Goal: Navigation & Orientation: Find specific page/section

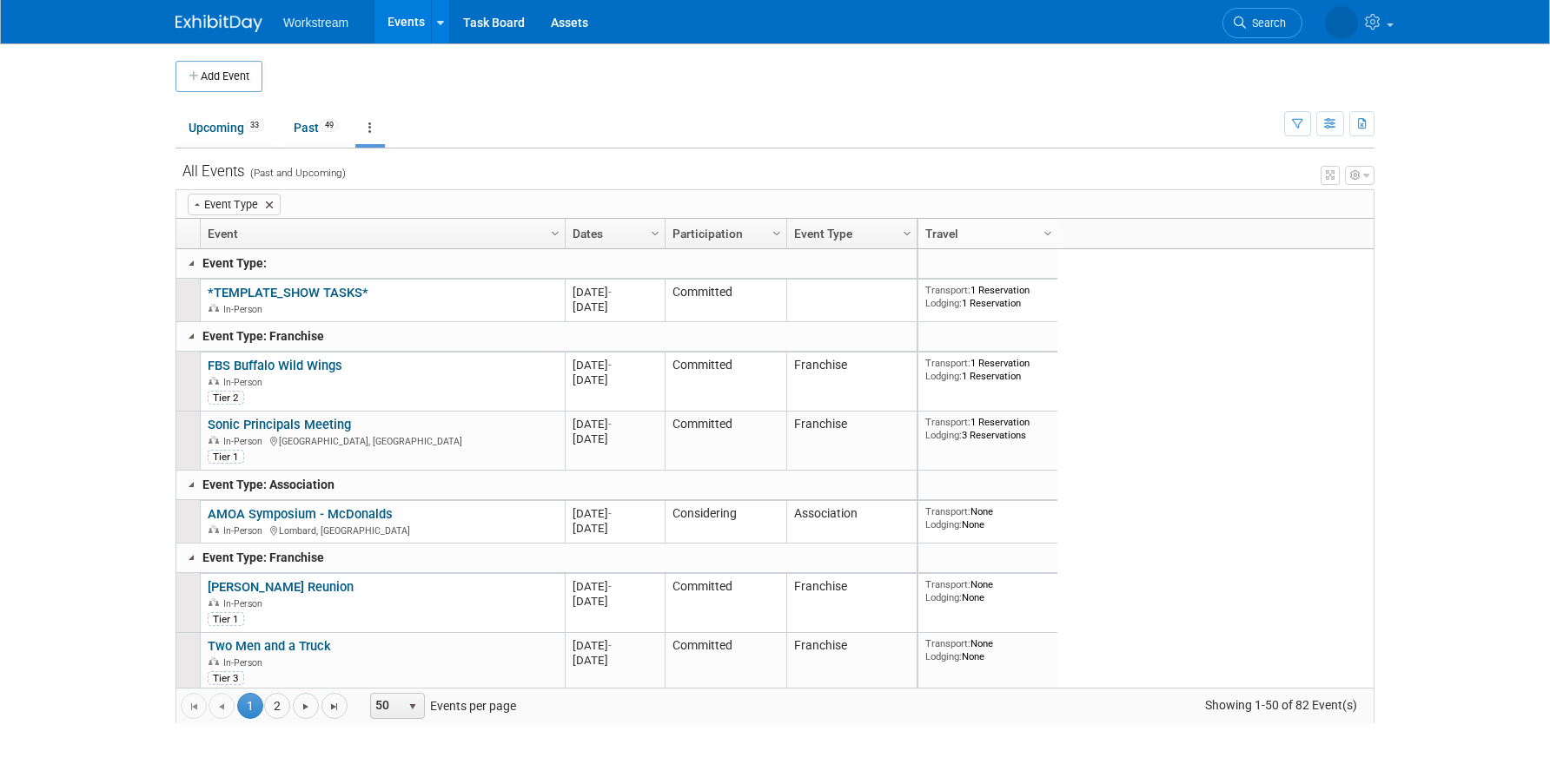
click at [264, 203] on span at bounding box center [268, 205] width 14 height 14
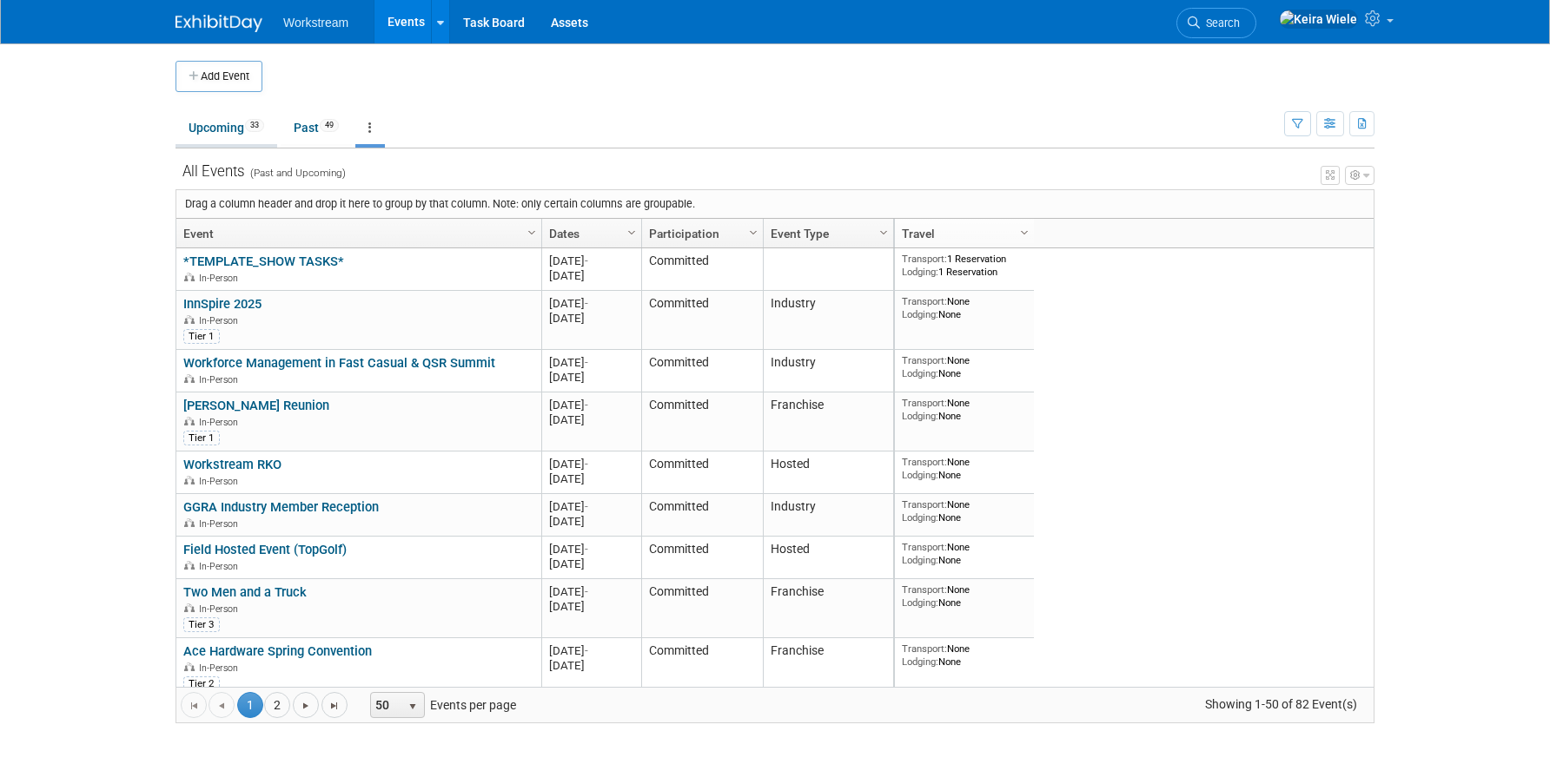
click at [236, 135] on link "Upcoming 33" at bounding box center [226, 127] width 102 height 33
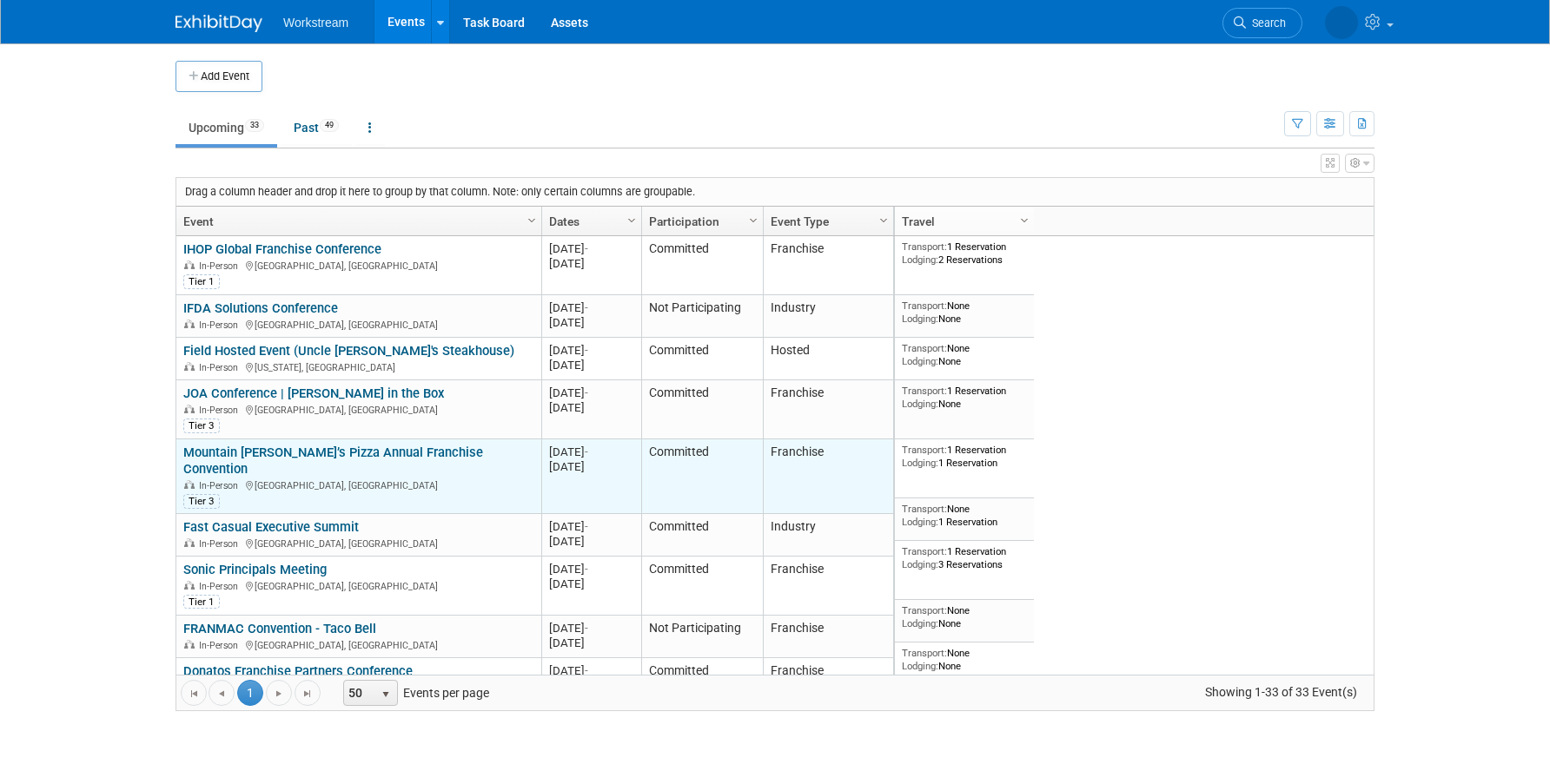
click at [448, 455] on link "Mountain [PERSON_NAME]’s Pizza Annual Franchise Convention" at bounding box center [332, 460] width 299 height 32
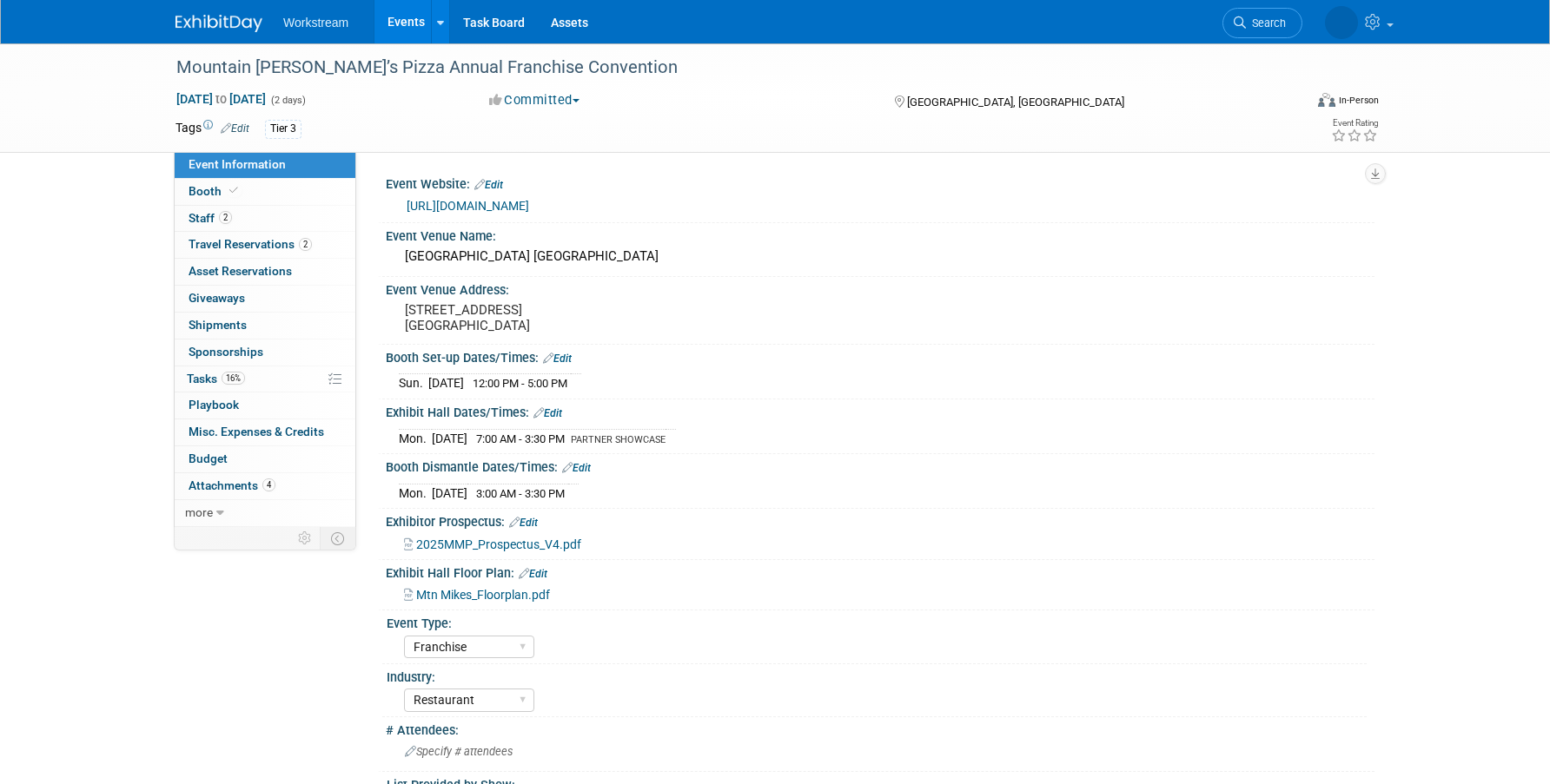
select select "Franchise"
select select "Restaurant"
select select "TBD"
select select "Tatia Meghdadi"
click at [395, 8] on link "Events" at bounding box center [407, 22] width 64 height 44
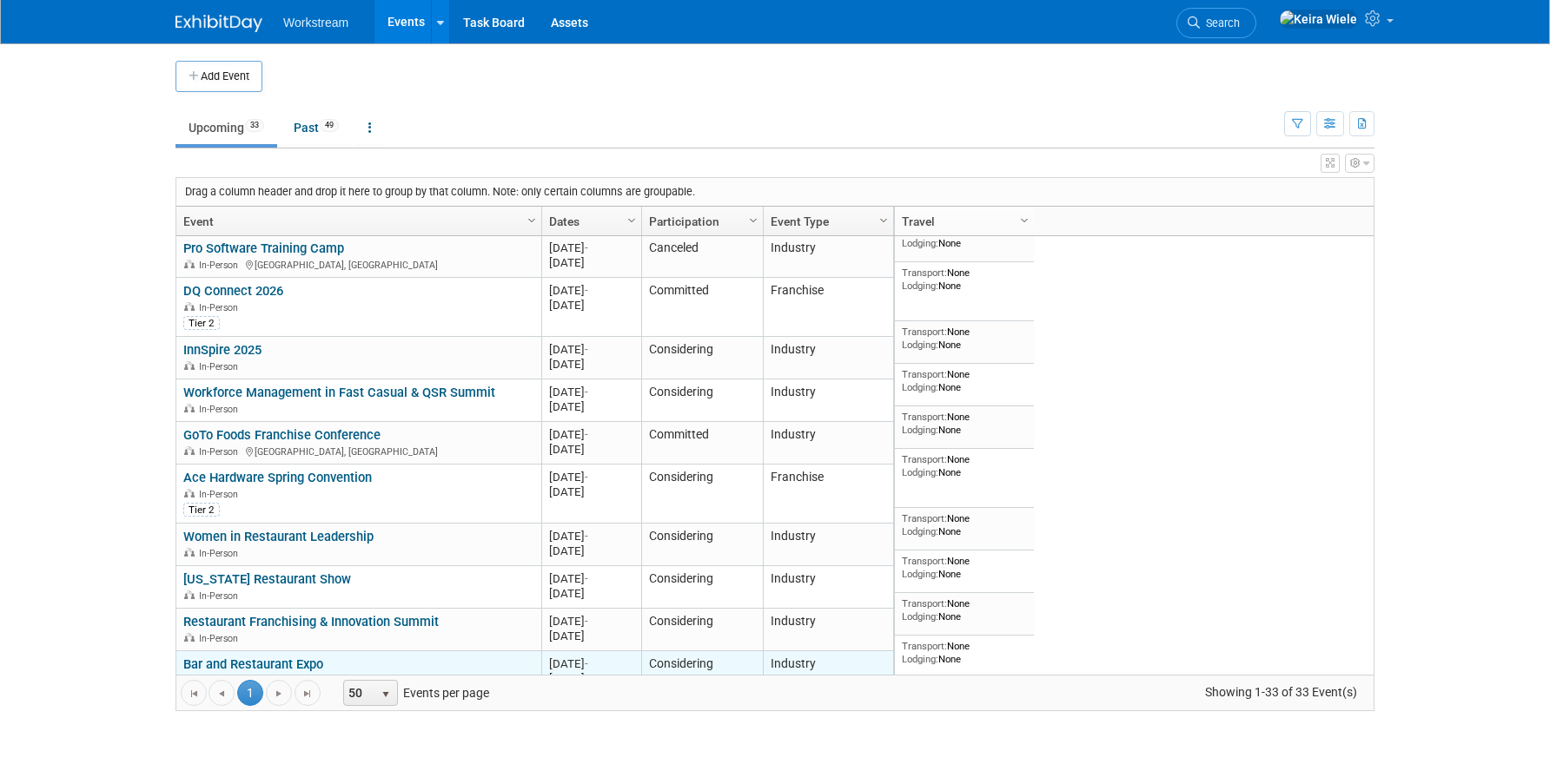
scroll to position [1101, 0]
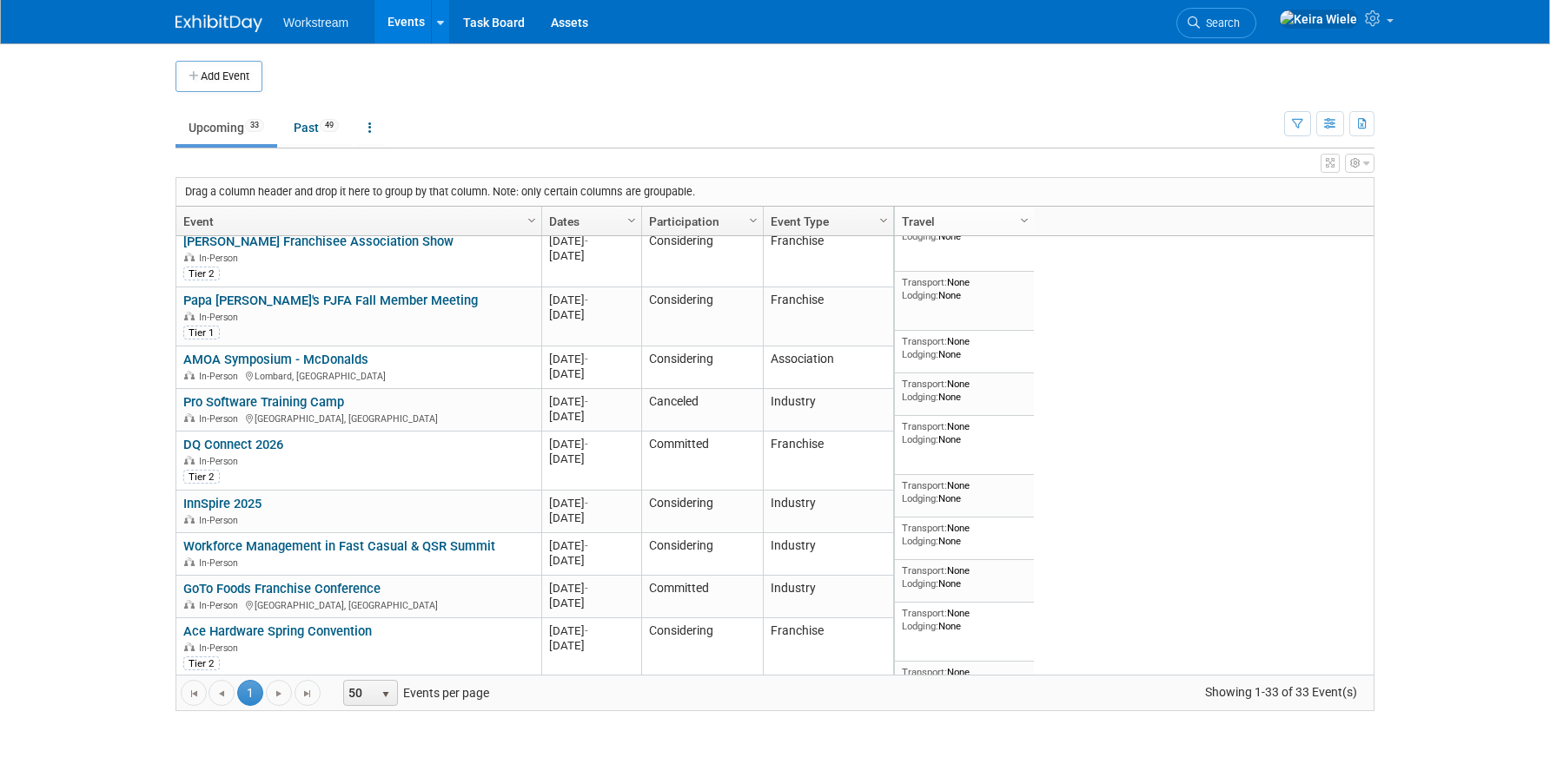
click at [601, 226] on link "Dates" at bounding box center [589, 221] width 81 height 29
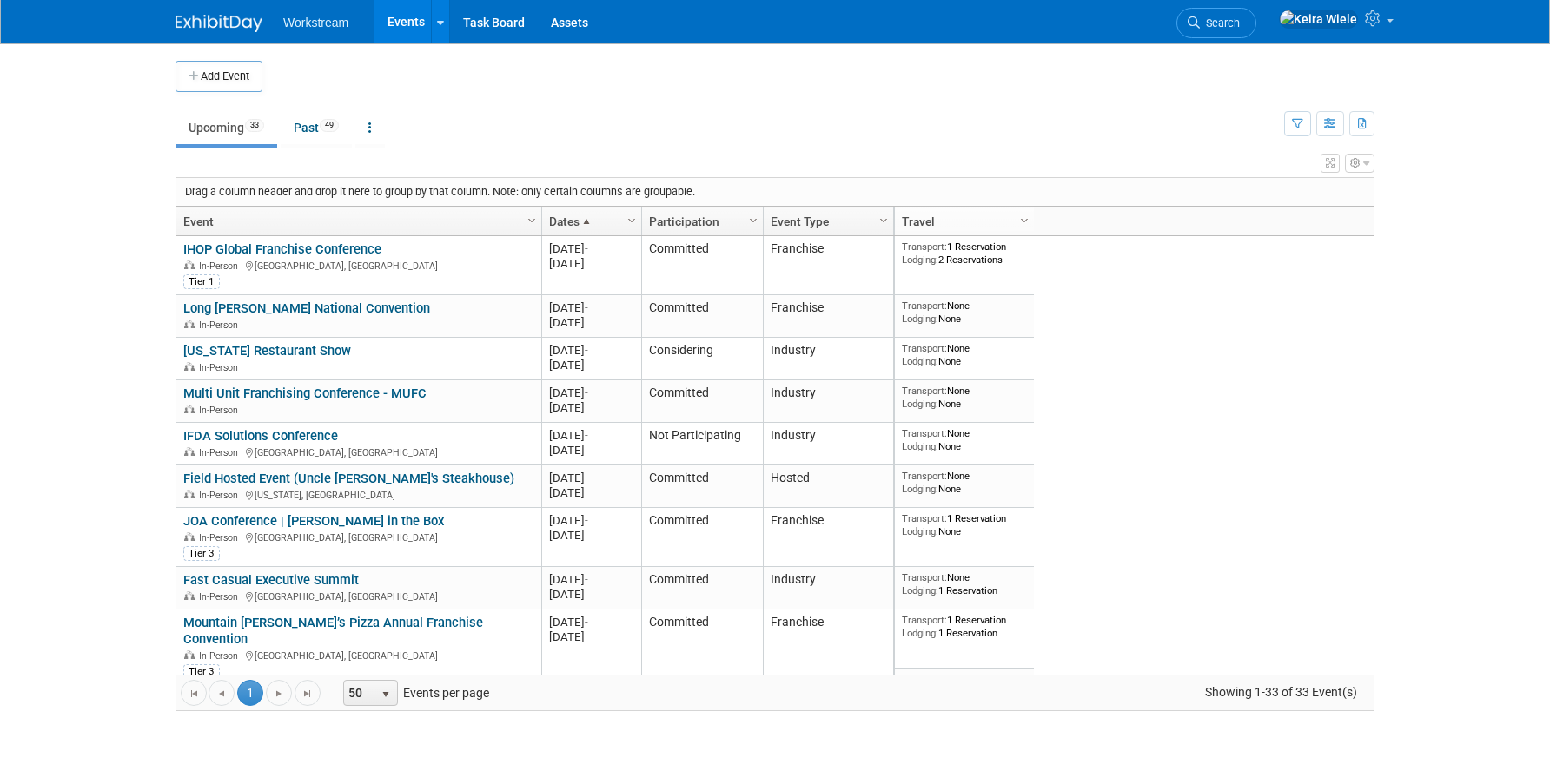
click at [756, 95] on td "Upcoming 33 Past 49 All Events 82 Past and Upcoming Grouped Annually Events gro…" at bounding box center [730, 120] width 1109 height 56
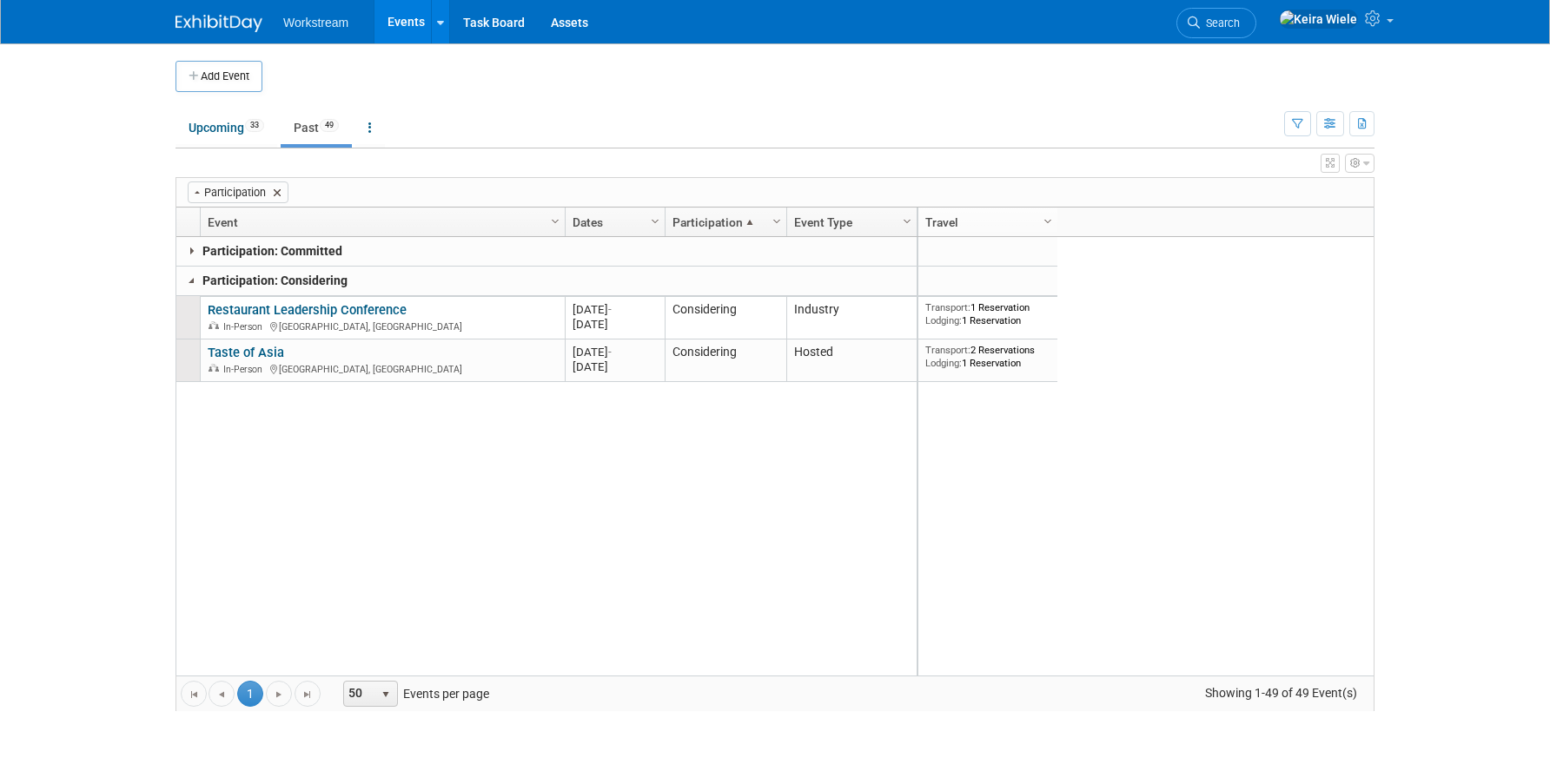
click at [278, 192] on span at bounding box center [277, 192] width 14 height 14
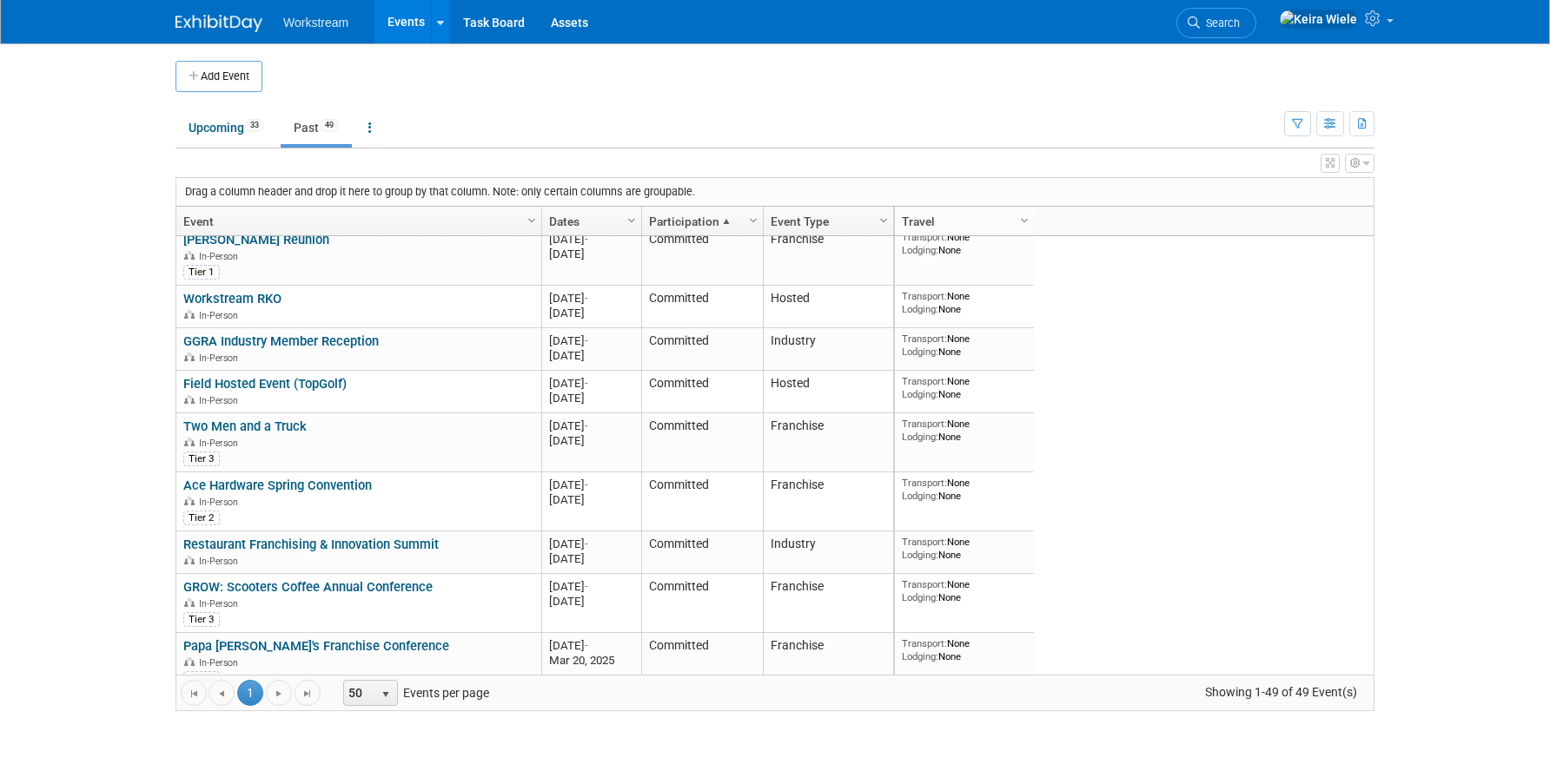
scroll to position [198, 0]
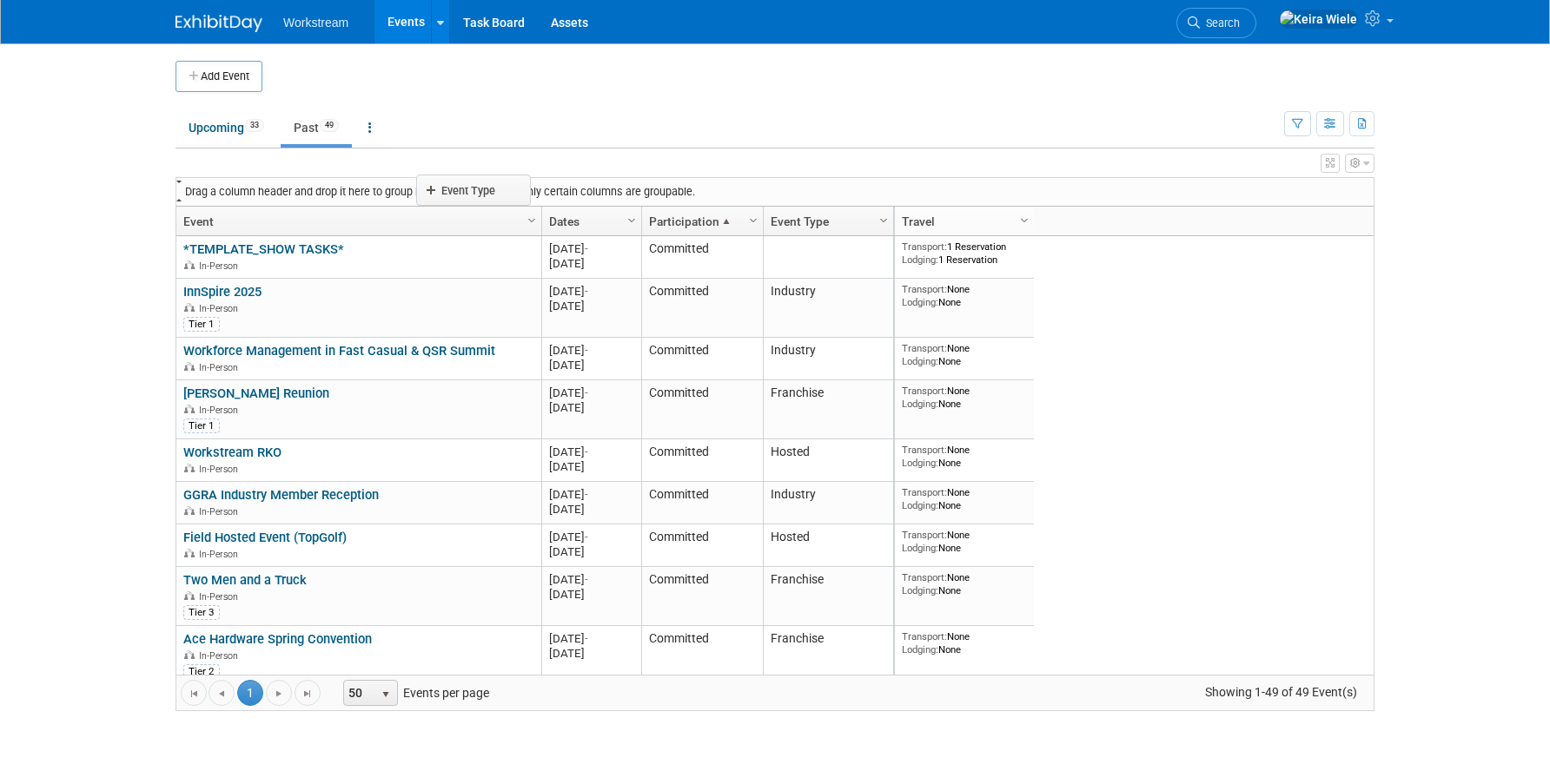
drag, startPoint x: 828, startPoint y: 226, endPoint x: 478, endPoint y: 195, distance: 351.4
click at [478, 195] on body "Workstream Events Add Event Bulk Upload Events Shareable Event Boards Recently …" at bounding box center [775, 392] width 1550 height 784
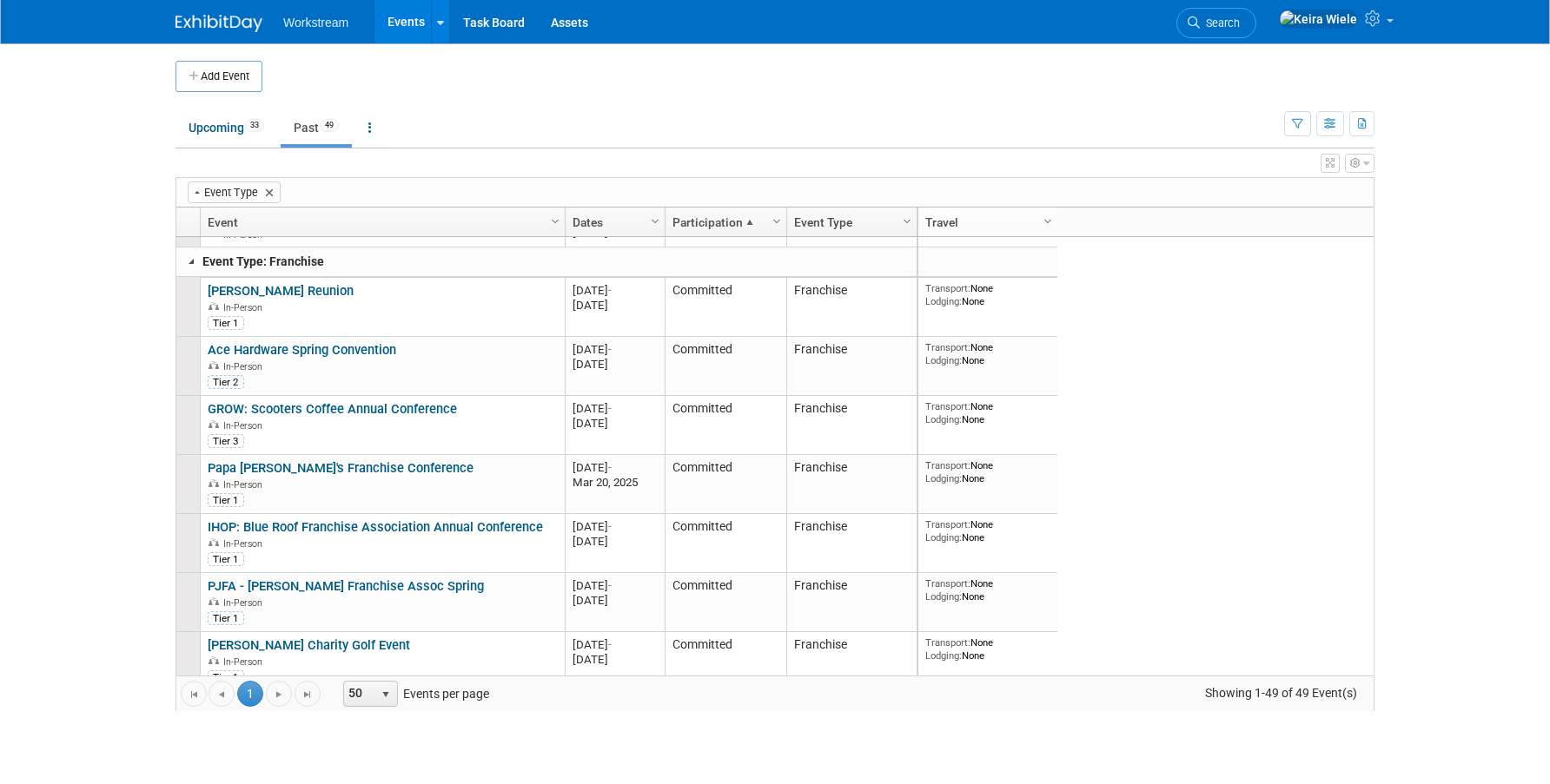
click at [197, 263] on link at bounding box center [191, 261] width 14 height 14
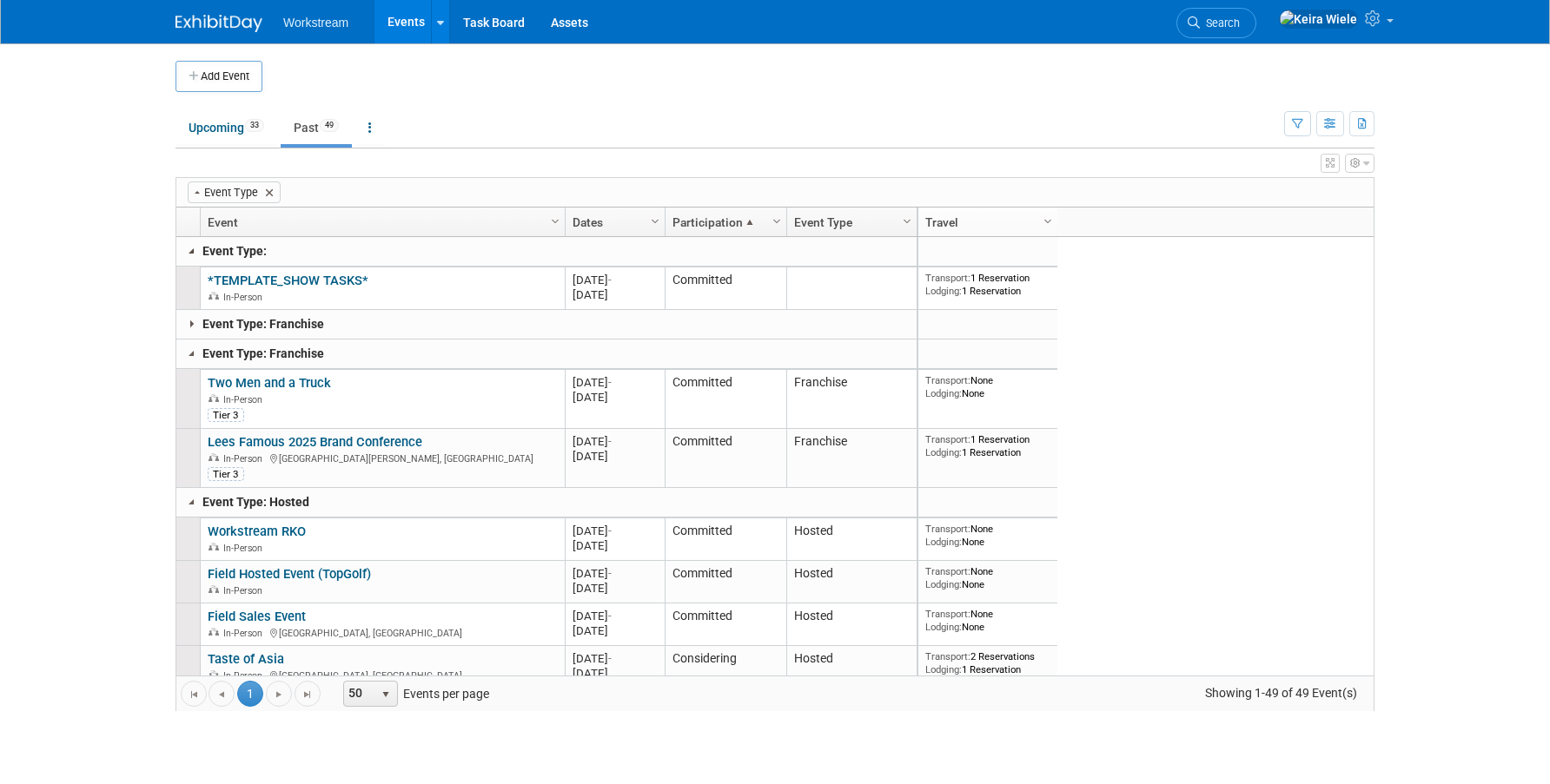
click at [194, 252] on link at bounding box center [191, 250] width 14 height 14
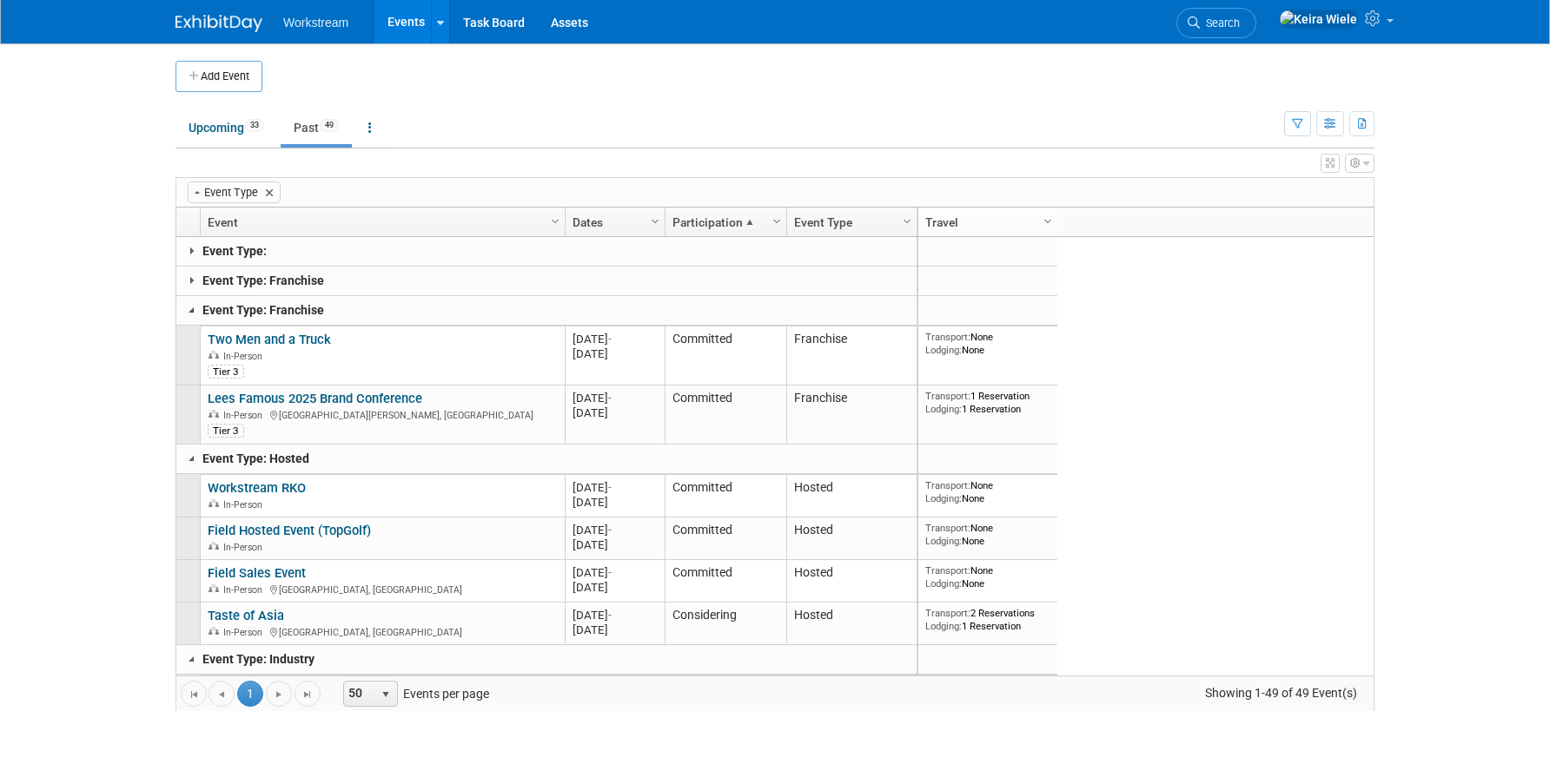
click at [187, 307] on link at bounding box center [191, 309] width 14 height 14
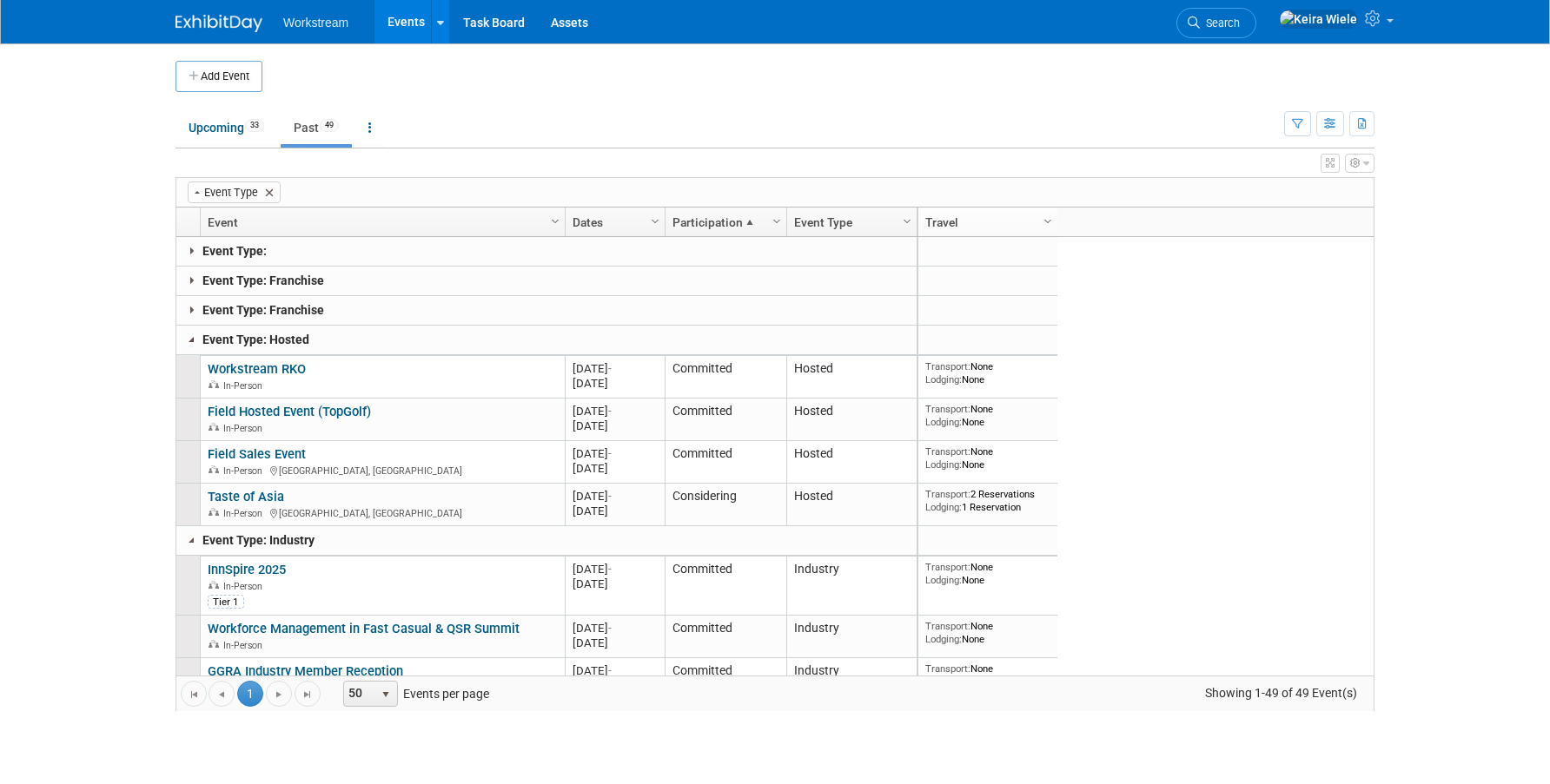
click at [190, 337] on link at bounding box center [191, 339] width 14 height 14
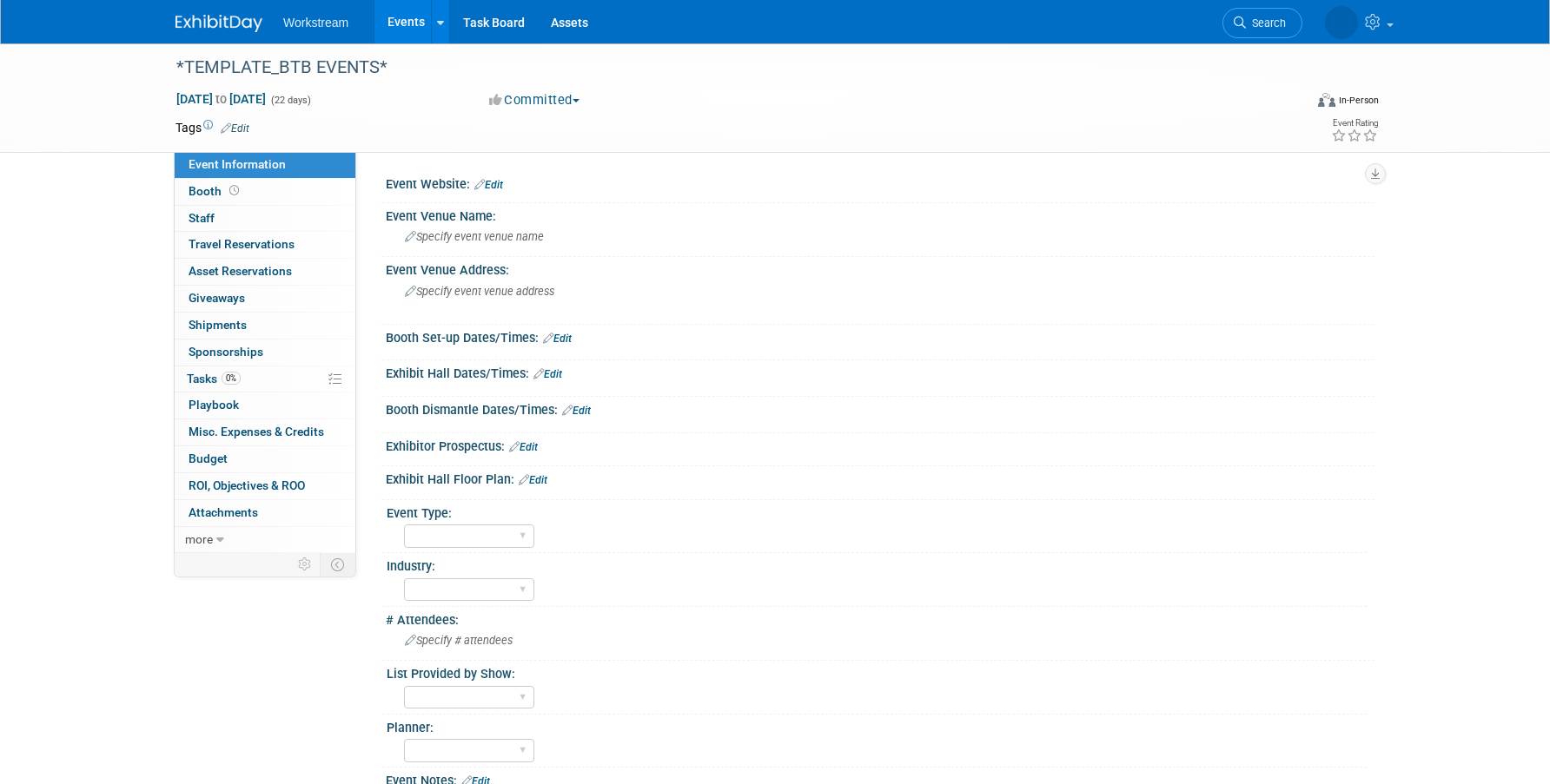
click at [109, 186] on div "*TEMPLATE_BTB EVENTS* [DATE] to [DATE] (22 days) [DATE] to [DATE] Committed Com…" at bounding box center [775, 447] width 1550 height 809
click at [301, 375] on link "0% Tasks 0%" at bounding box center [265, 379] width 181 height 26
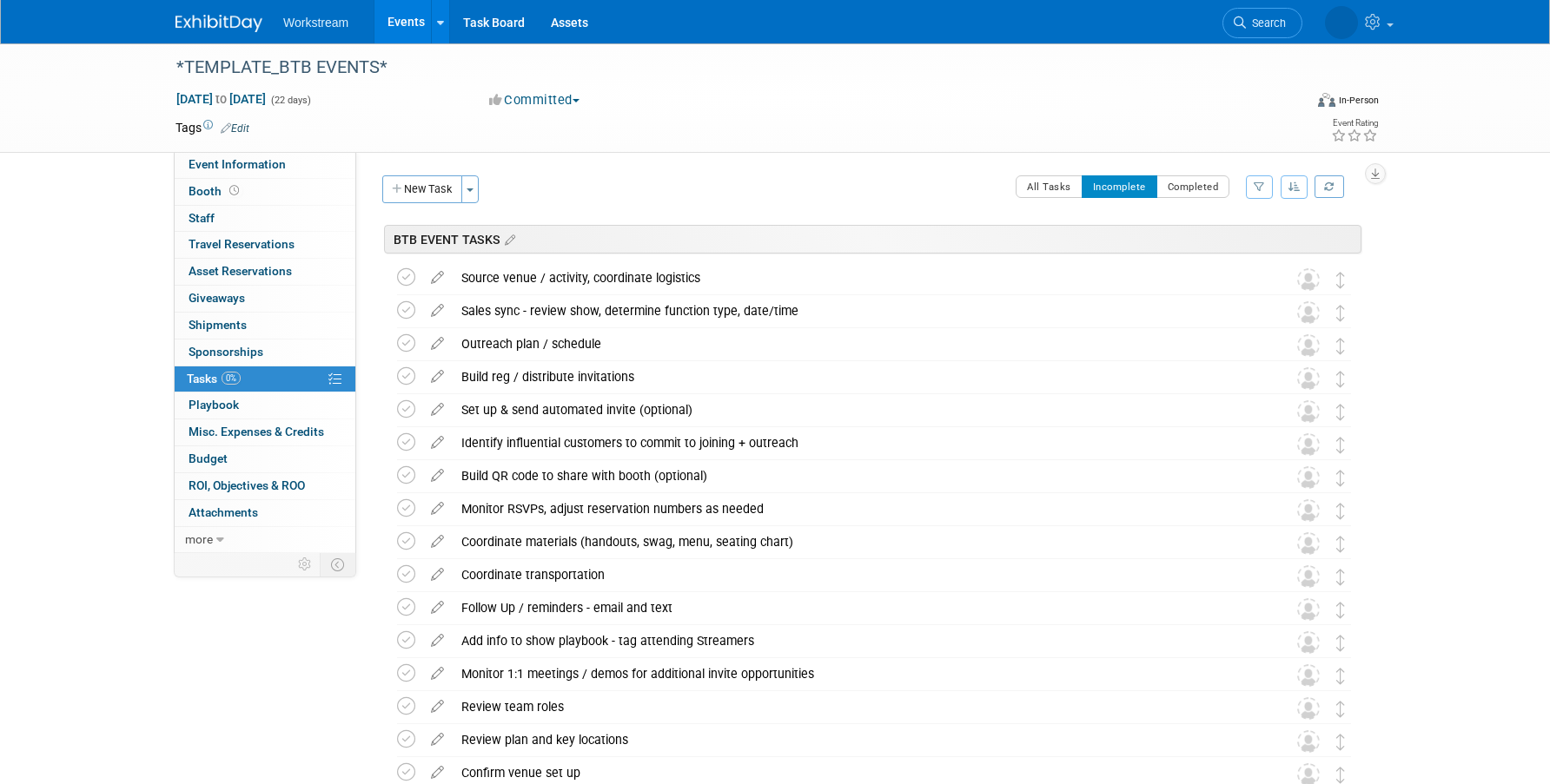
click at [407, 35] on link "Events" at bounding box center [407, 22] width 64 height 44
click at [243, 156] on link "Event Information" at bounding box center [265, 165] width 181 height 26
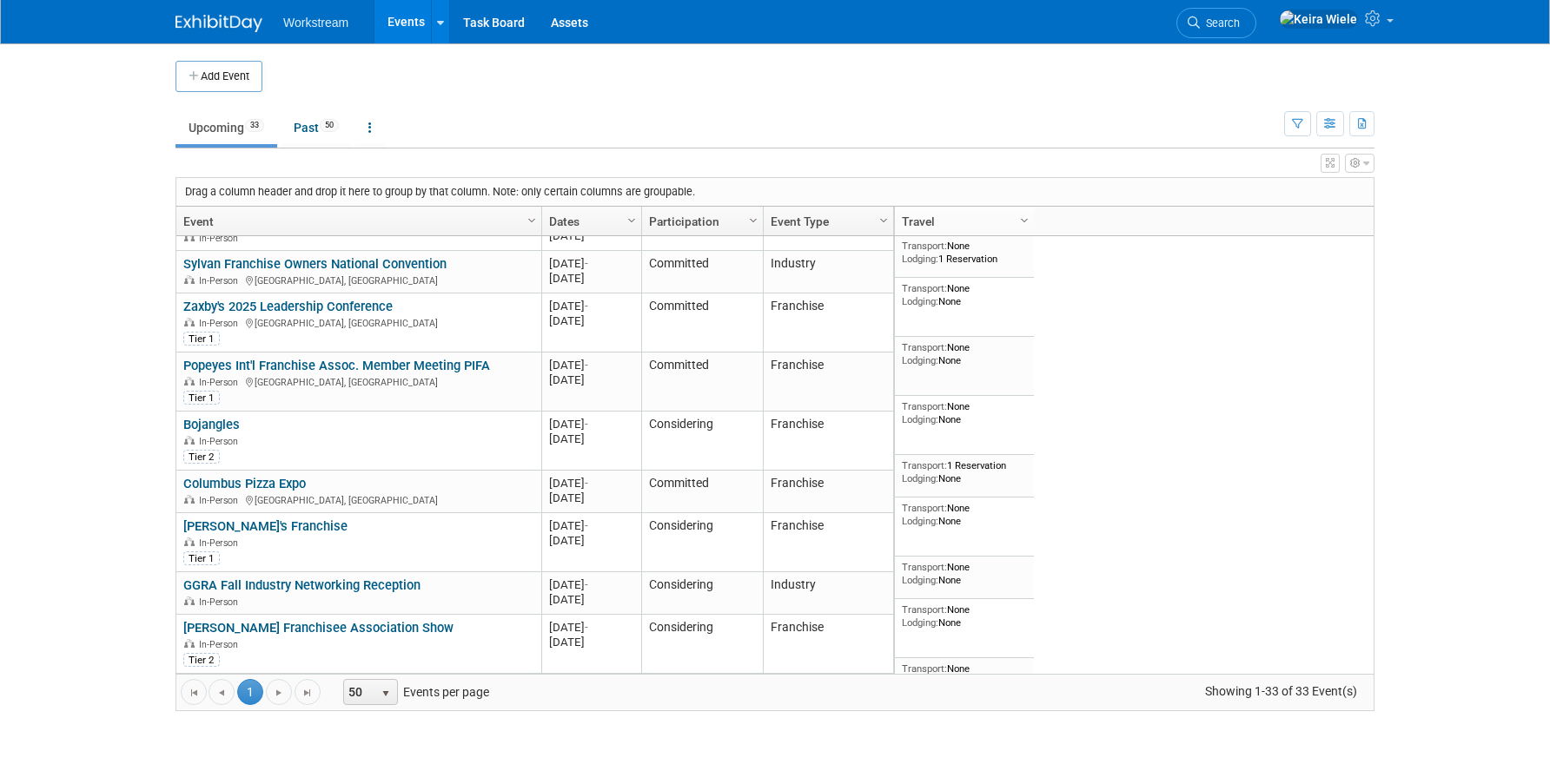
scroll to position [1198, 0]
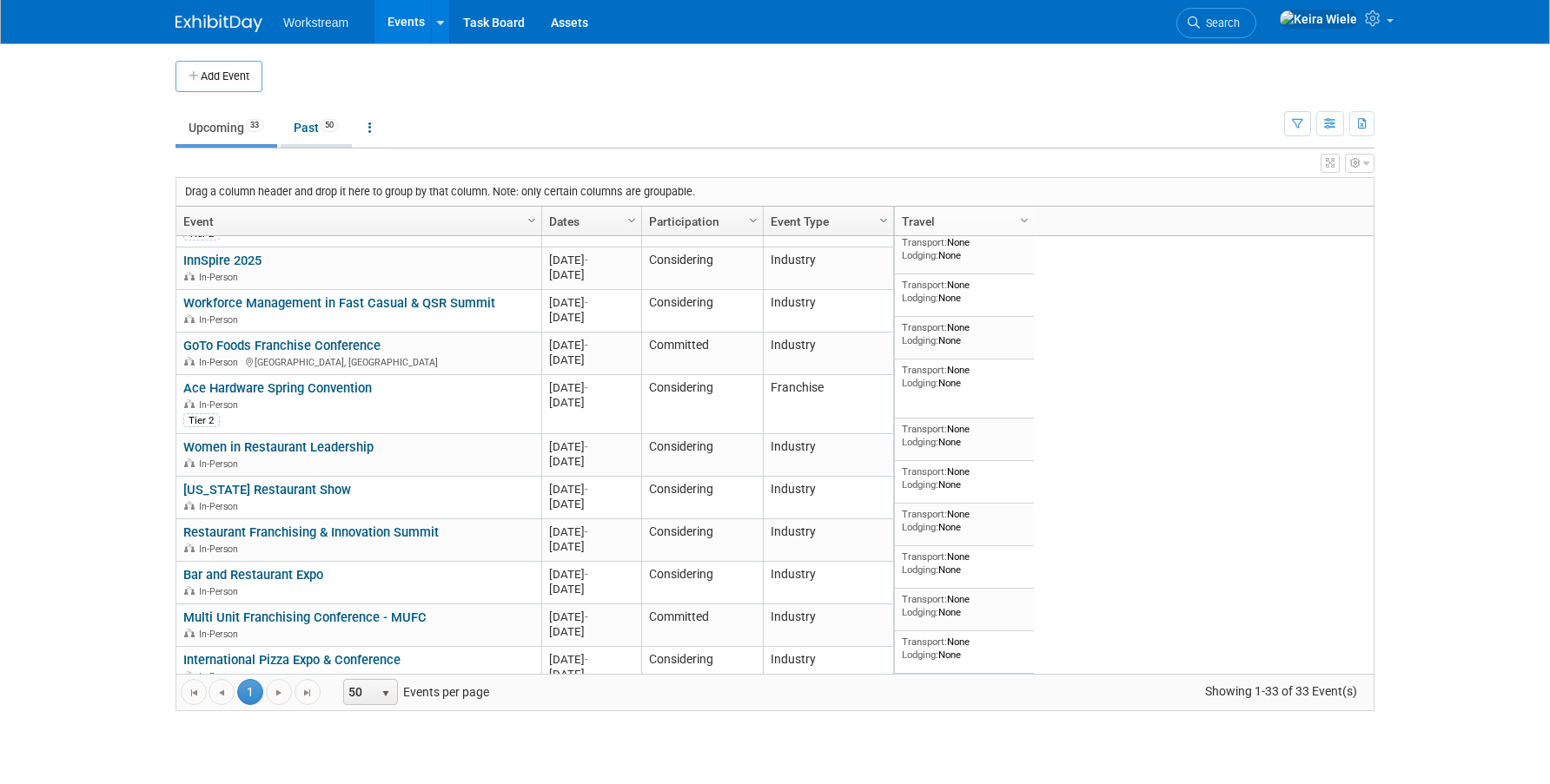
click at [318, 122] on link "Past 50" at bounding box center [316, 127] width 71 height 33
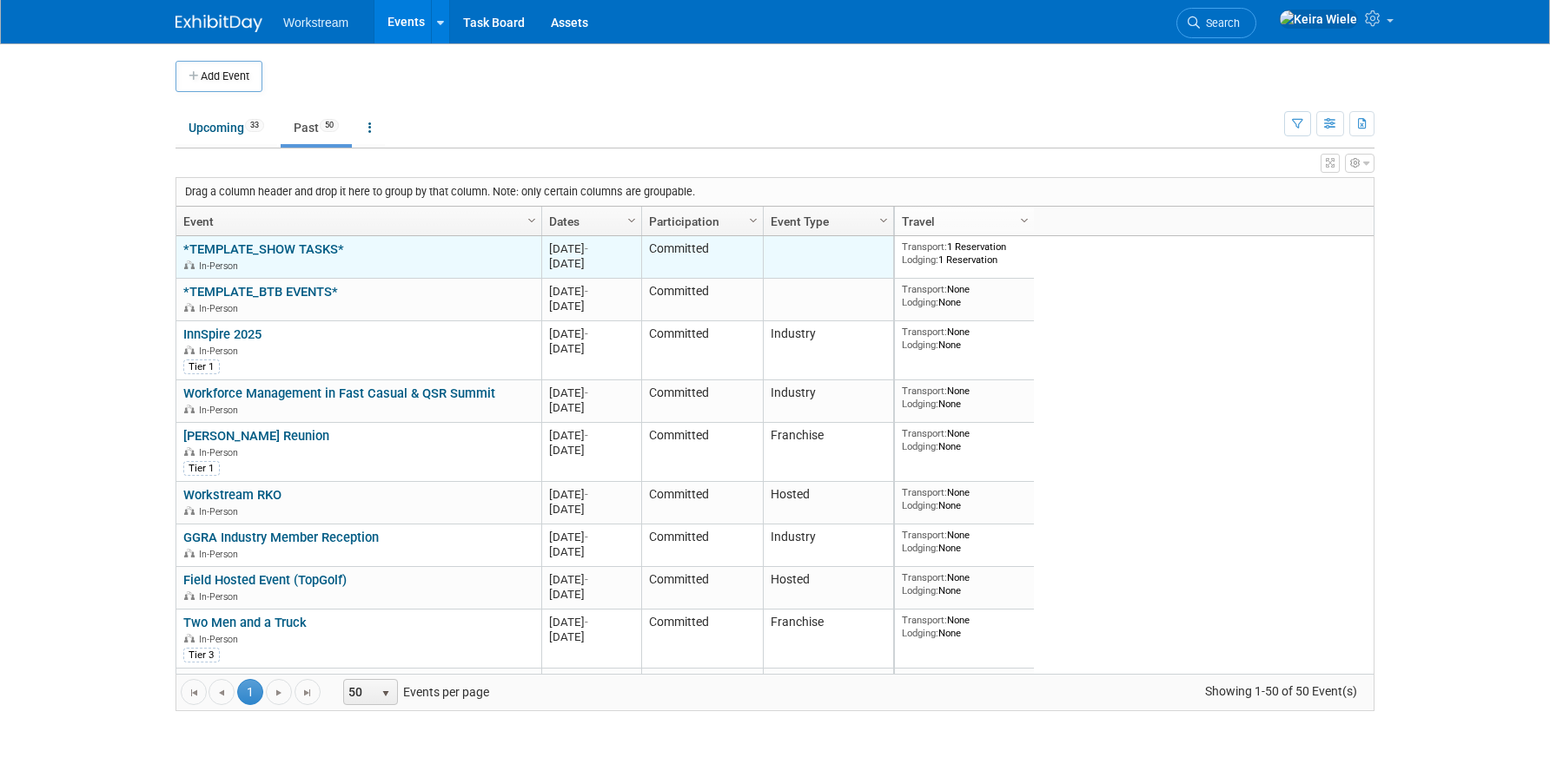
click at [302, 246] on link "*TEMPLATE_SHOW TASKS*" at bounding box center [263, 248] width 161 height 15
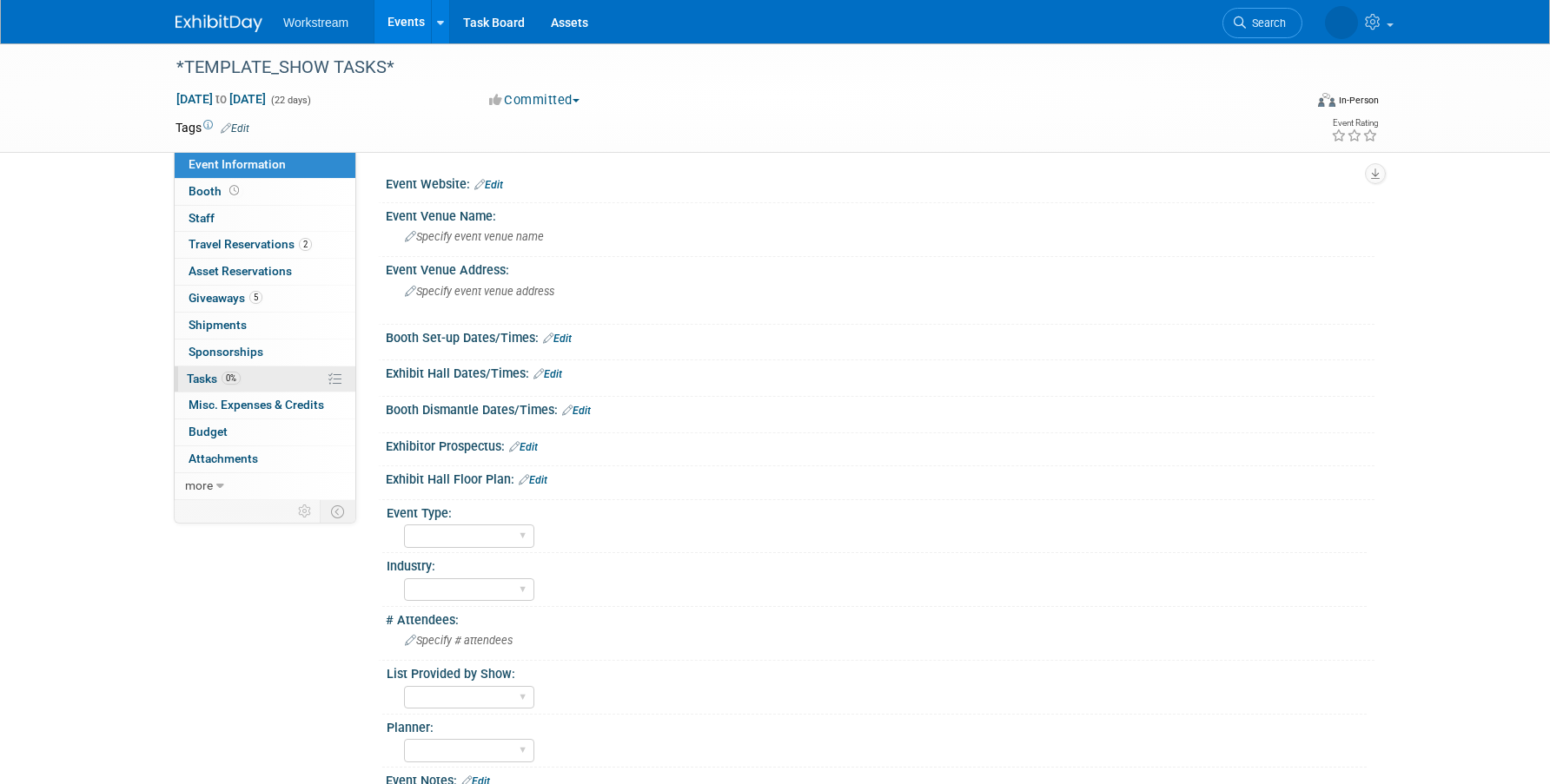
click at [274, 383] on link "0% Tasks 0%" at bounding box center [265, 379] width 181 height 26
